Goal: Task Accomplishment & Management: Manage account settings

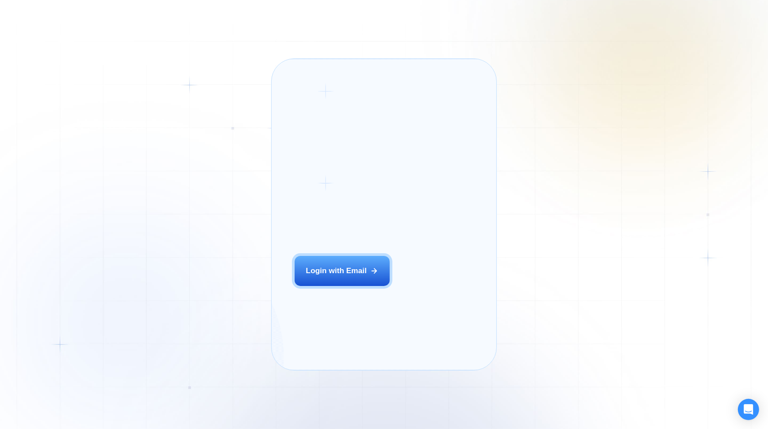
click at [347, 276] on div "Login with Email" at bounding box center [336, 271] width 61 height 11
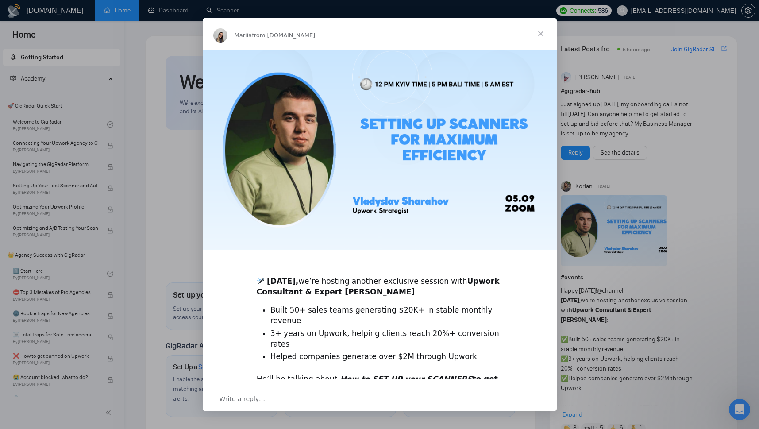
click at [540, 31] on span "Close" at bounding box center [541, 34] width 32 height 32
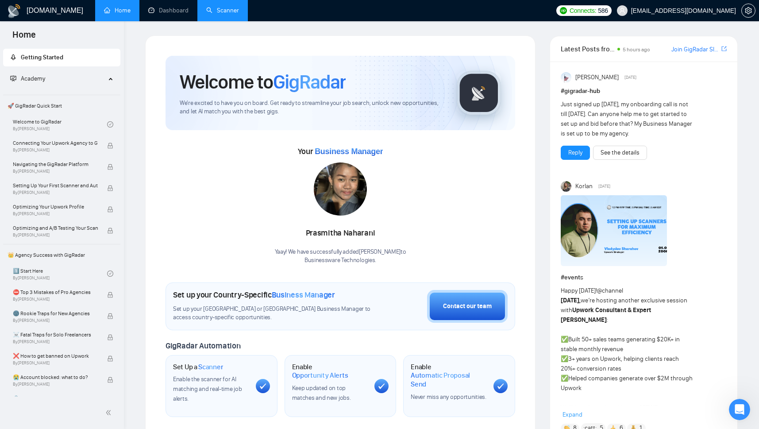
click at [226, 11] on link "Scanner" at bounding box center [222, 11] width 33 height 8
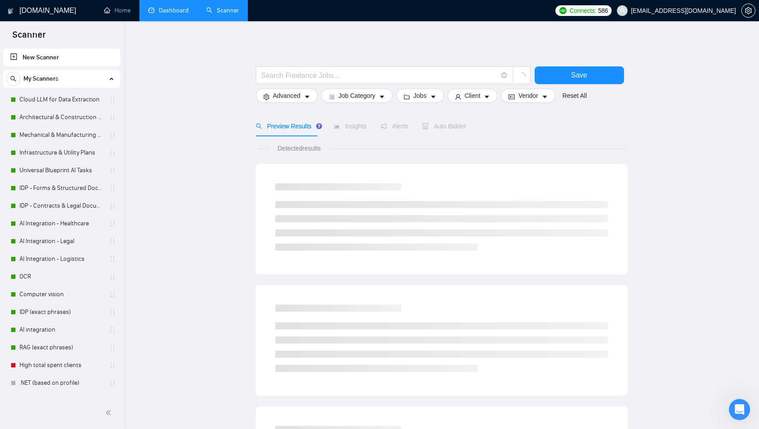
click at [173, 9] on link "Dashboard" at bounding box center [168, 11] width 40 height 8
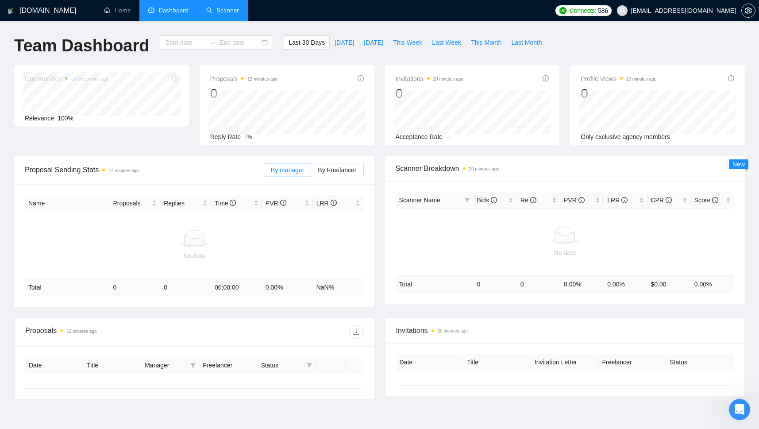
type input "2025-08-05"
type input "2025-09-04"
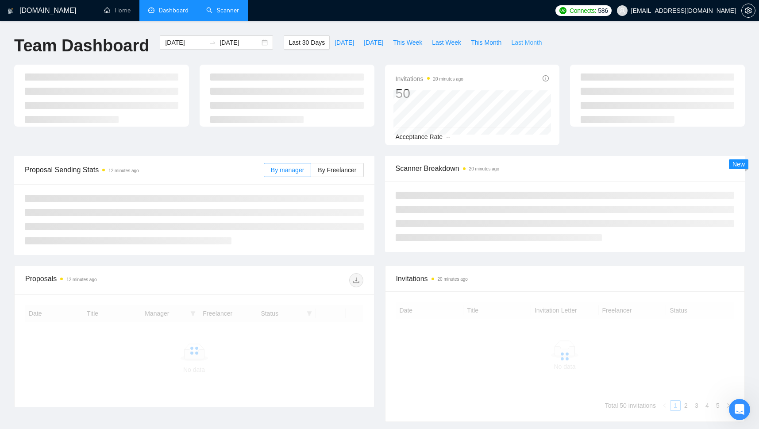
click at [523, 40] on span "Last Month" at bounding box center [526, 43] width 31 height 10
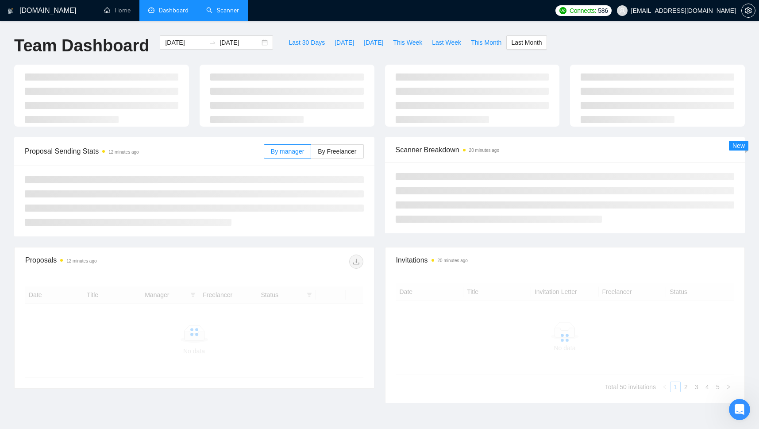
type input "2025-08-01"
type input "2025-08-31"
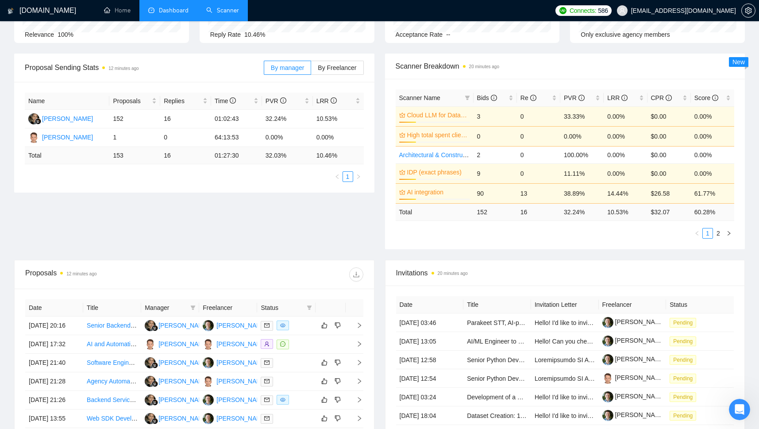
scroll to position [116, 0]
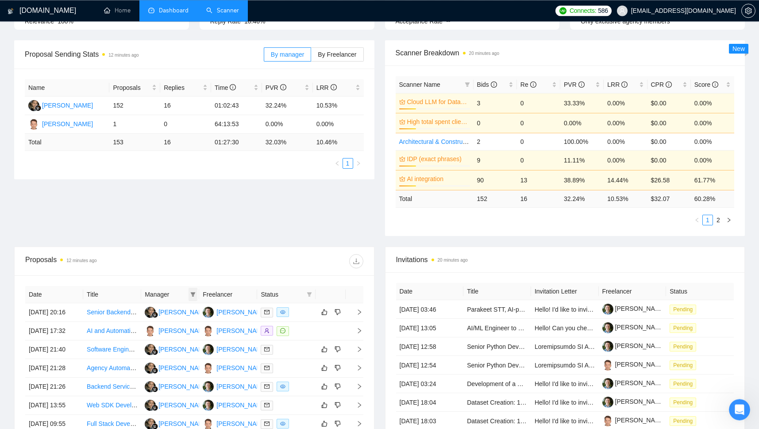
click at [193, 293] on span at bounding box center [193, 294] width 9 height 13
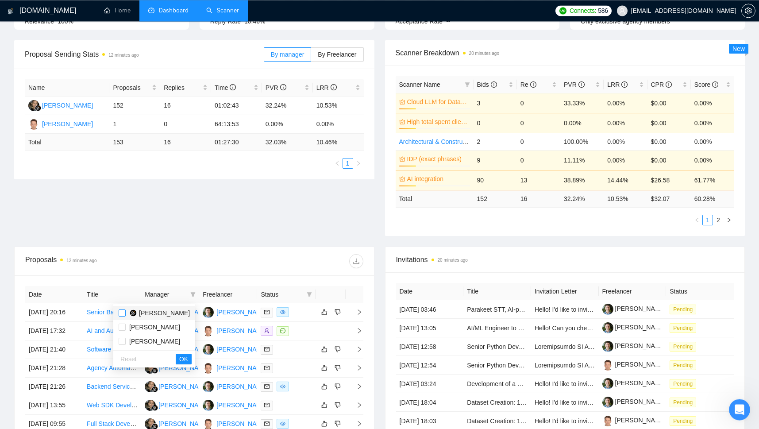
click at [123, 312] on input "checkbox" at bounding box center [122, 312] width 7 height 7
checkbox input "true"
click at [185, 355] on span "OK" at bounding box center [183, 359] width 9 height 10
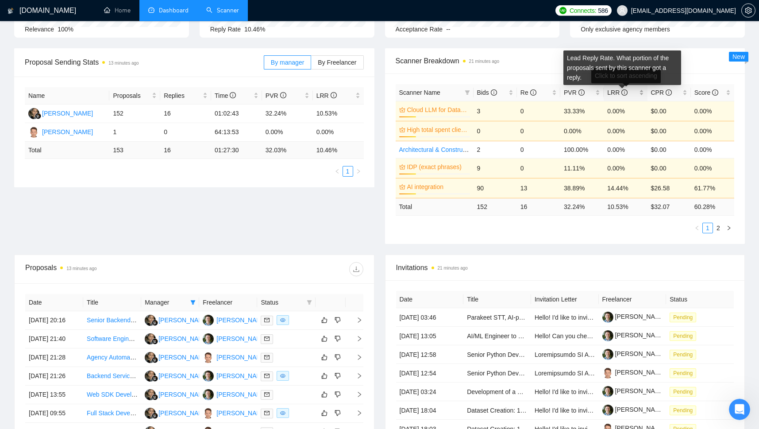
scroll to position [107, 0]
